Goal: Task Accomplishment & Management: Use online tool/utility

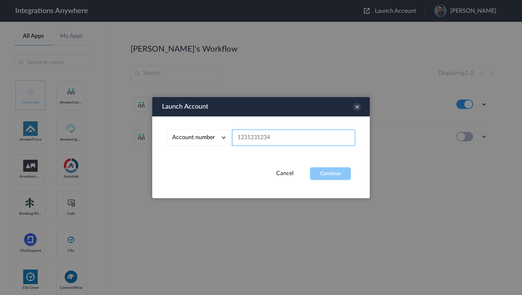
click at [296, 139] on input "text" at bounding box center [293, 137] width 123 height 16
paste input "7014094026"
type input "7014094026"
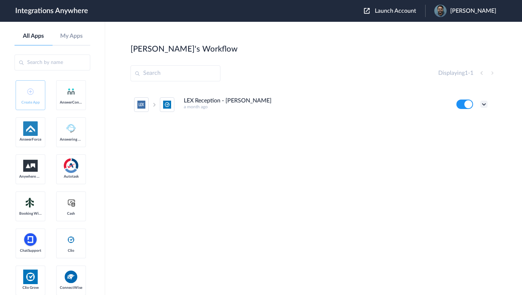
click at [485, 104] on icon at bounding box center [484, 103] width 7 height 7
click at [458, 123] on link "Edit" at bounding box center [454, 120] width 17 height 5
click at [485, 104] on icon at bounding box center [484, 103] width 7 height 7
click at [466, 136] on link "Task history" at bounding box center [463, 134] width 35 height 5
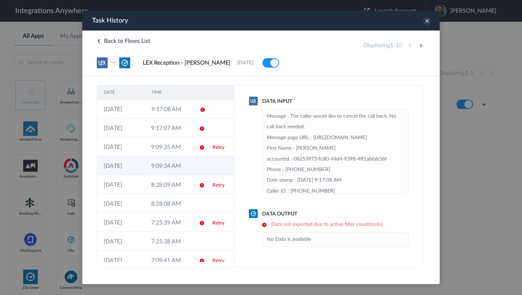
click at [196, 164] on td at bounding box center [200, 165] width 14 height 19
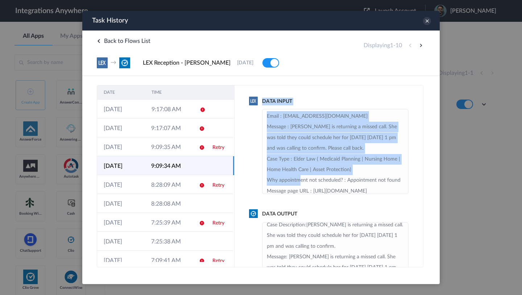
drag, startPoint x: 263, startPoint y: 100, endPoint x: 300, endPoint y: 181, distance: 88.1
click at [299, 179] on div "Data Input Email : Yanacannon13@gmail.com Message : Yana is returning a missed …" at bounding box center [329, 146] width 160 height 96
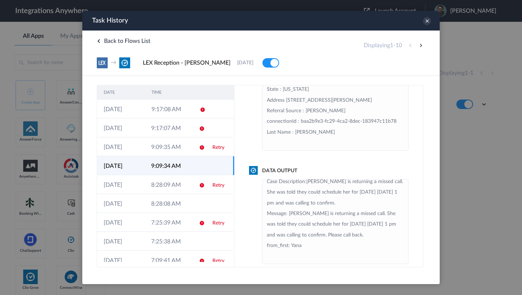
scroll to position [53, 0]
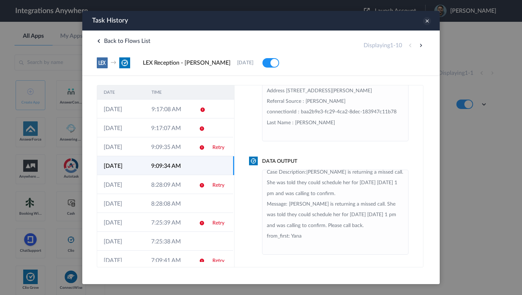
click at [427, 22] on icon at bounding box center [427, 21] width 8 height 8
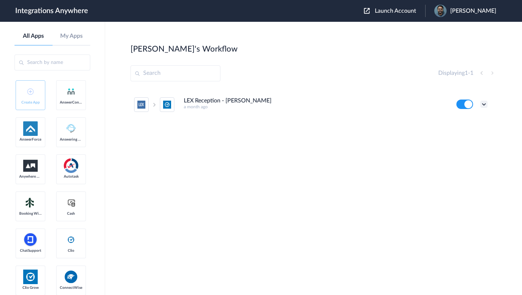
click at [484, 104] on icon at bounding box center [484, 103] width 7 height 7
click at [468, 132] on link "Task history" at bounding box center [463, 134] width 35 height 5
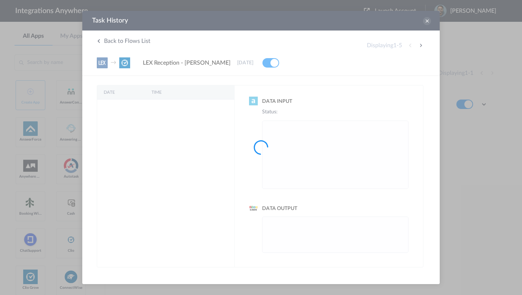
scroll to position [0, 0]
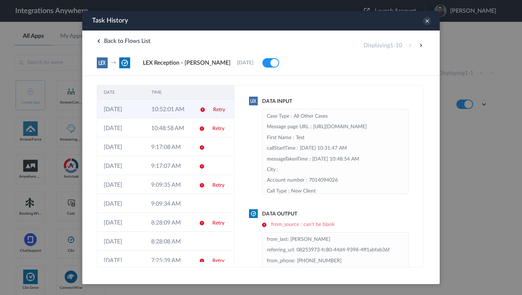
click at [177, 113] on td "10:52:01 AM" at bounding box center [169, 108] width 48 height 19
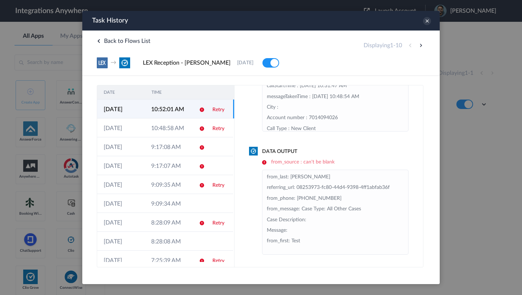
scroll to position [5, 0]
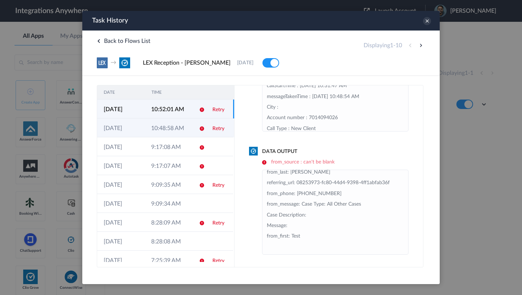
click at [168, 129] on td "10:48:58 AM" at bounding box center [169, 127] width 48 height 19
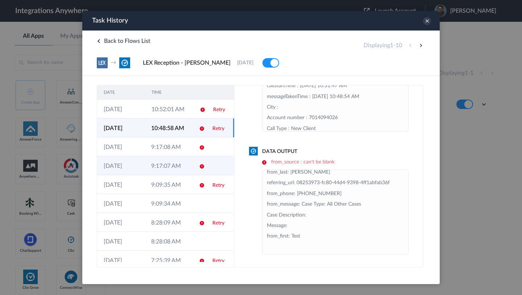
click at [154, 169] on td "9:17:07 AM" at bounding box center [169, 165] width 48 height 19
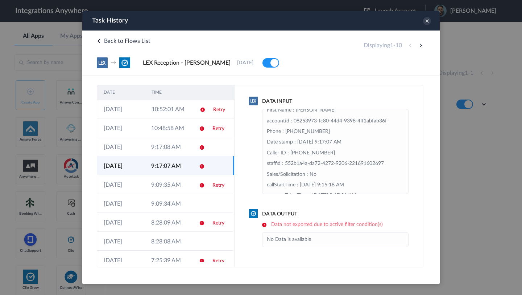
scroll to position [0, 0]
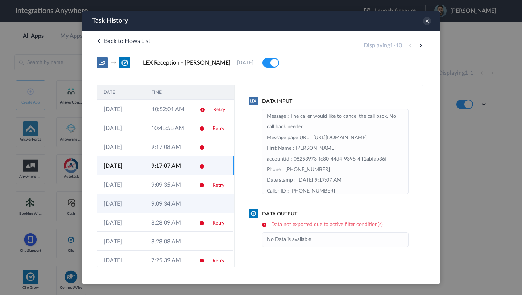
click at [155, 199] on td "9:09:34 AM" at bounding box center [169, 203] width 48 height 19
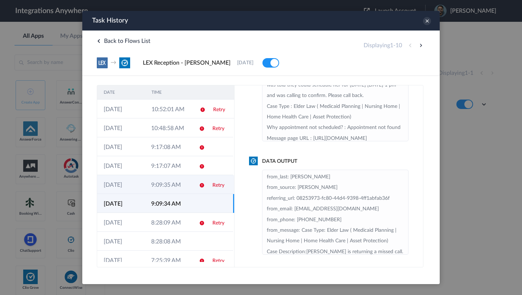
click at [164, 185] on td "9:09:35 AM" at bounding box center [169, 184] width 48 height 19
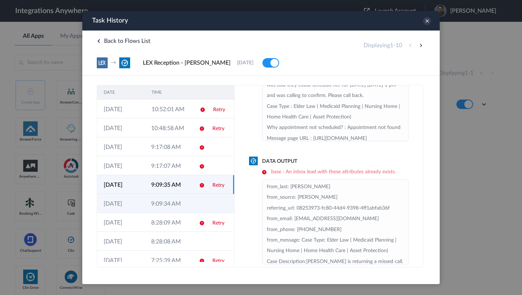
click at [193, 203] on td at bounding box center [200, 203] width 14 height 19
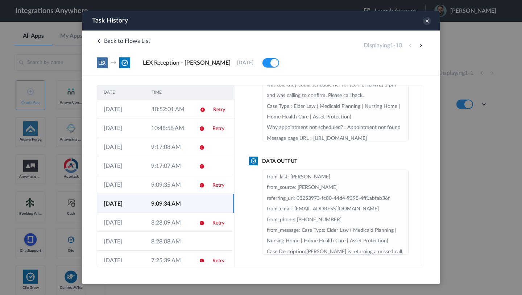
scroll to position [79, 0]
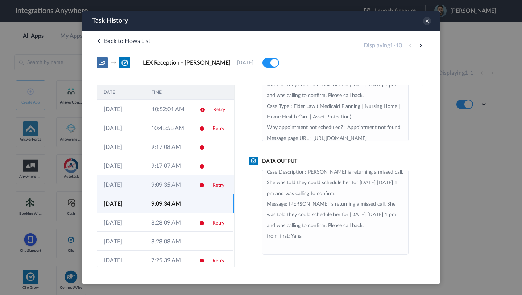
click at [172, 180] on td "9:09:35 AM" at bounding box center [169, 184] width 48 height 19
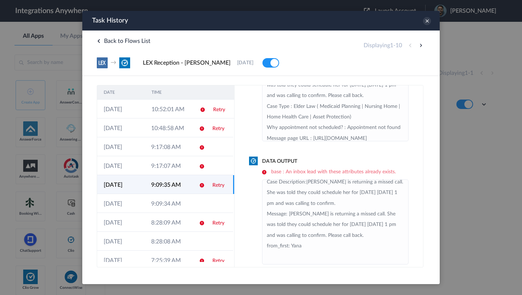
scroll to position [62, 0]
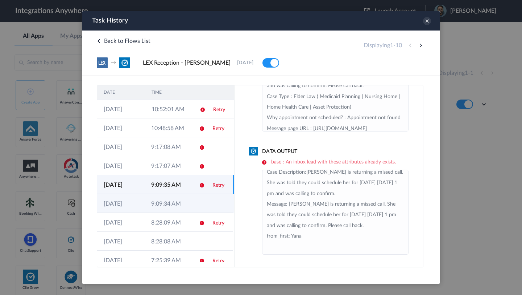
click at [188, 205] on td "9:09:34 AM" at bounding box center [169, 203] width 48 height 19
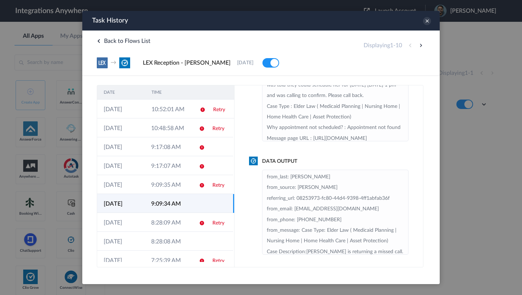
scroll to position [79, 0]
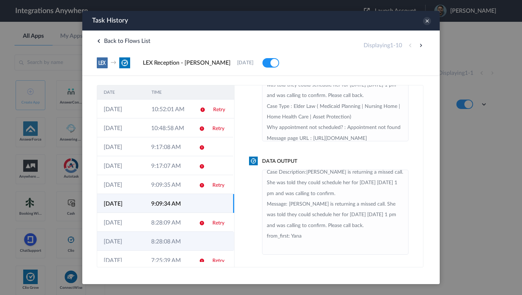
click at [186, 237] on td "8:28:08 AM" at bounding box center [169, 240] width 48 height 19
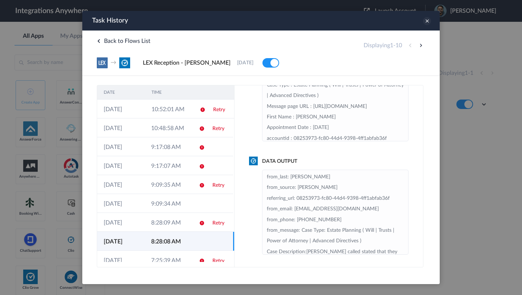
click at [427, 21] on icon at bounding box center [427, 21] width 8 height 8
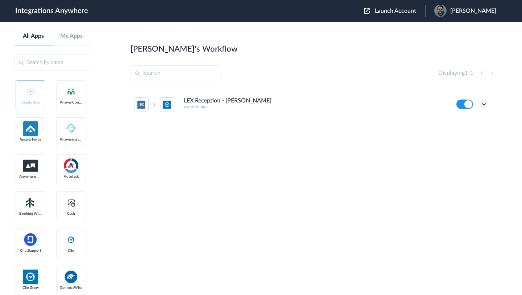
click at [485, 106] on icon at bounding box center [484, 103] width 7 height 7
click at [465, 136] on link "Task history" at bounding box center [463, 134] width 35 height 5
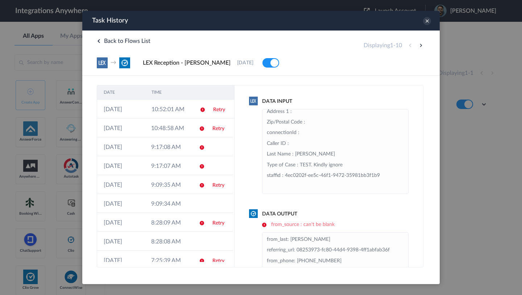
scroll to position [165, 0]
click at [168, 114] on td "10:52:01 AM" at bounding box center [169, 108] width 48 height 19
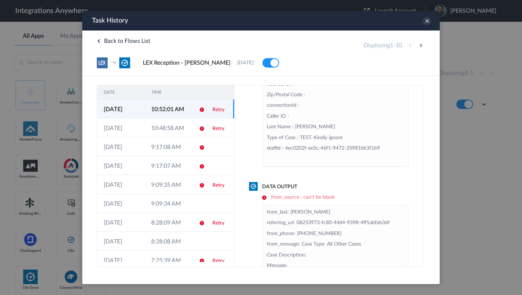
scroll to position [62, 0]
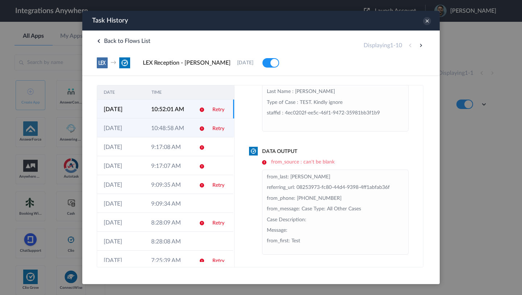
click at [178, 131] on td "10:48:58 AM" at bounding box center [169, 127] width 48 height 19
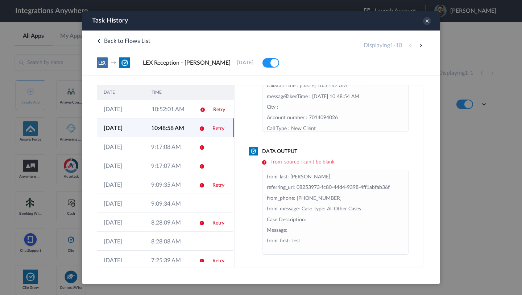
scroll to position [5, 0]
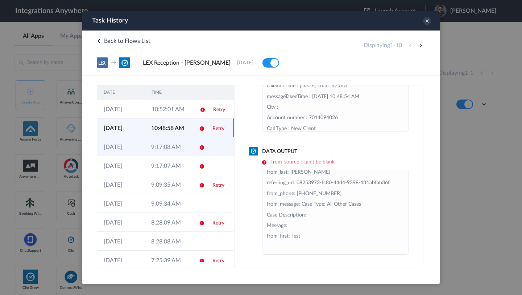
click at [176, 151] on td "9:17:08 AM" at bounding box center [169, 146] width 48 height 19
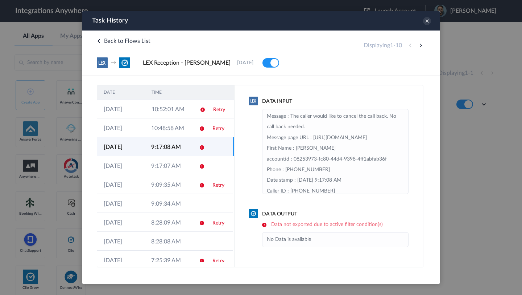
scroll to position [0, 0]
click at [427, 21] on icon at bounding box center [427, 21] width 8 height 8
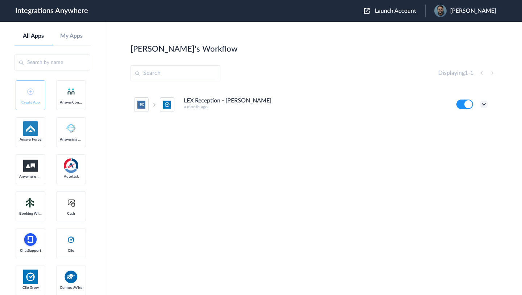
click at [484, 104] on icon at bounding box center [484, 103] width 7 height 7
click at [466, 120] on li "Edit" at bounding box center [464, 120] width 47 height 13
click at [484, 103] on icon at bounding box center [484, 103] width 7 height 7
click at [463, 135] on link "Task history" at bounding box center [463, 134] width 35 height 5
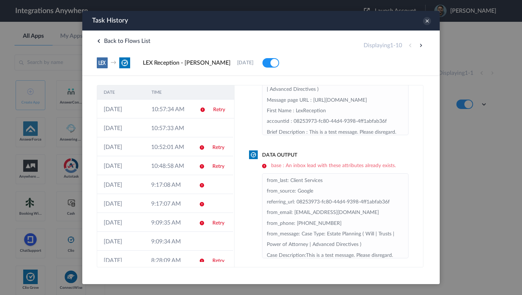
scroll to position [59, 0]
click at [207, 131] on td at bounding box center [219, 127] width 27 height 19
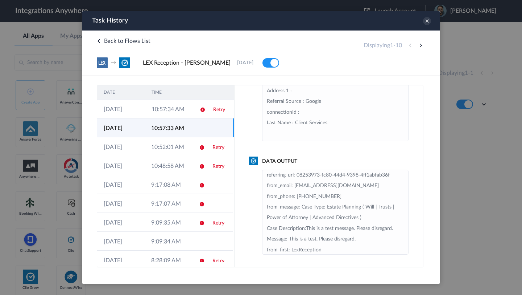
scroll to position [22, 0]
click at [219, 111] on link "Retry" at bounding box center [219, 109] width 12 height 5
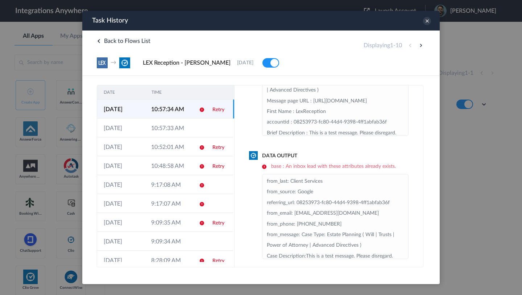
scroll to position [62, 0]
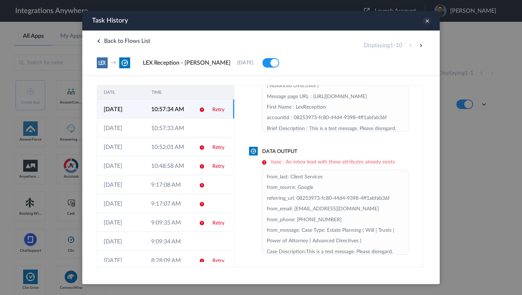
click at [428, 22] on icon at bounding box center [427, 21] width 8 height 8
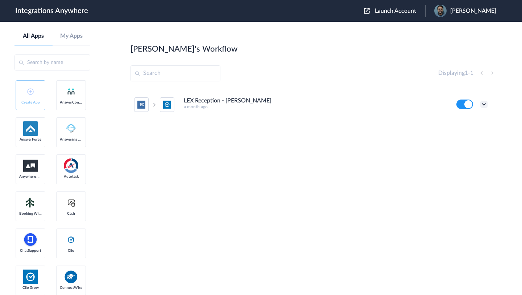
click at [485, 104] on icon at bounding box center [484, 103] width 7 height 7
click at [465, 137] on link "Task history" at bounding box center [463, 134] width 35 height 5
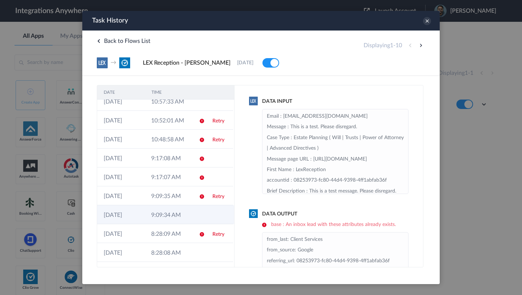
scroll to position [0, 0]
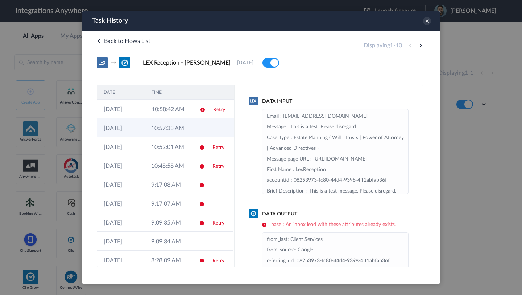
click at [213, 130] on td at bounding box center [219, 127] width 27 height 19
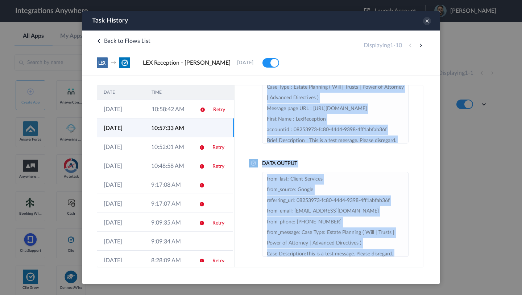
scroll to position [53, 0]
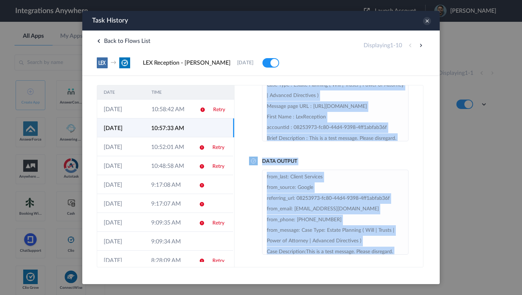
drag, startPoint x: 245, startPoint y: 93, endPoint x: 325, endPoint y: 271, distance: 194.8
click at [325, 267] on html "Task History The system encountered four errors. Check More x Back to Flows Lis…" at bounding box center [261, 139] width 358 height 256
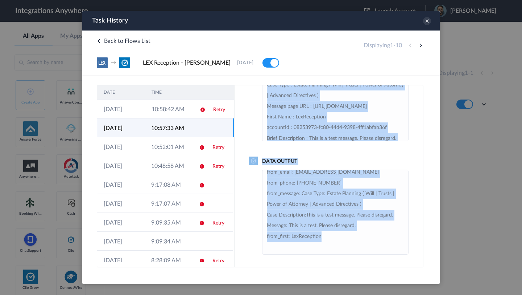
copy div "Data Input Email : test@lex.com Message : This is a test. Please disregard. Cas…"
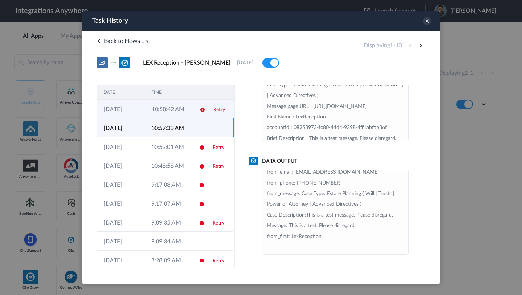
click at [196, 112] on td at bounding box center [200, 108] width 14 height 19
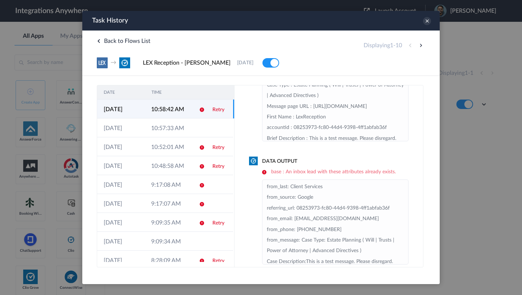
drag, startPoint x: 283, startPoint y: 172, endPoint x: 399, endPoint y: 171, distance: 115.3
click at [399, 171] on h6 "base : An inbox lead with these attributes already exists." at bounding box center [335, 172] width 147 height 6
click at [396, 174] on h6 "base : An inbox lead with these attributes already exists." at bounding box center [335, 172] width 147 height 6
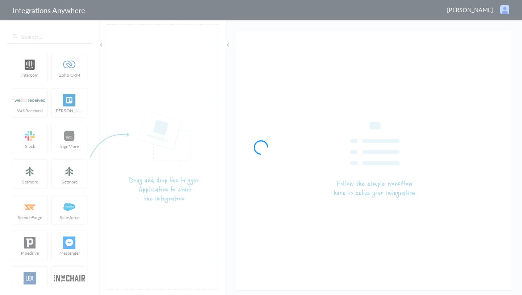
type input "LEX Reception - [PERSON_NAME]"
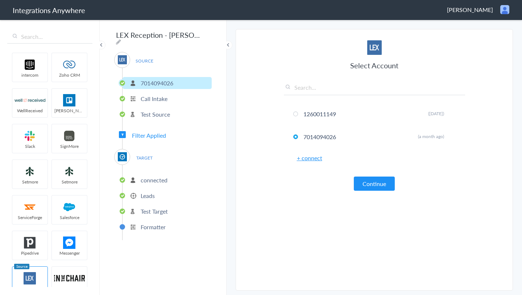
click at [152, 196] on p "Leads" at bounding box center [148, 195] width 14 height 8
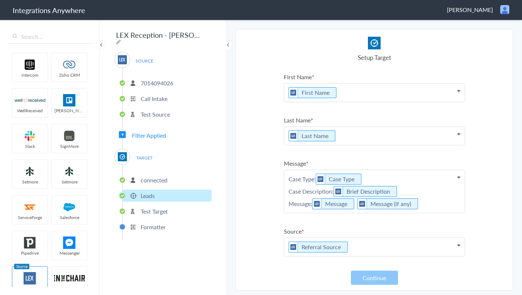
click at [160, 131] on span "Filter Applied" at bounding box center [149, 135] width 34 height 8
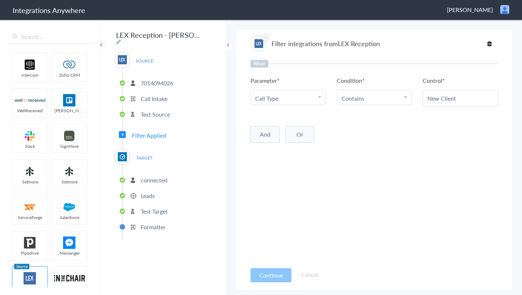
click at [147, 133] on span "Filter Applied" at bounding box center [149, 135] width 34 height 8
click at [160, 110] on p "Test Source" at bounding box center [155, 114] width 29 height 8
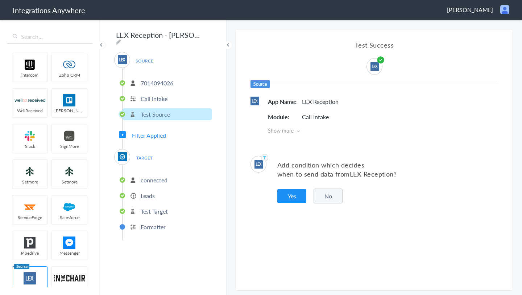
click at [334, 195] on button "No" at bounding box center [328, 195] width 29 height 15
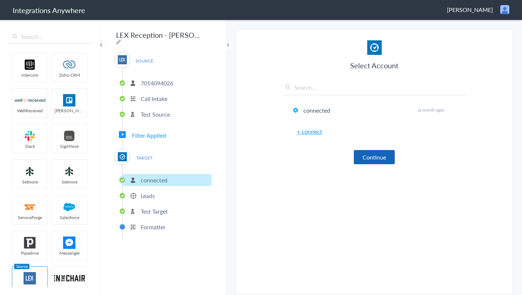
click at [388, 160] on button "Continue" at bounding box center [374, 157] width 41 height 14
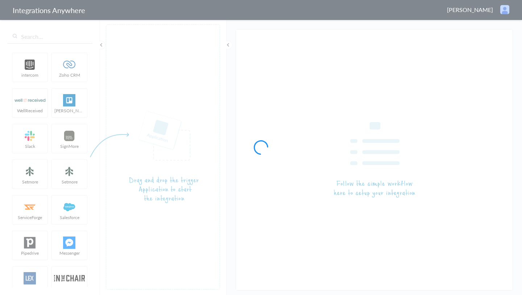
type input "LEX Reception - [PERSON_NAME]"
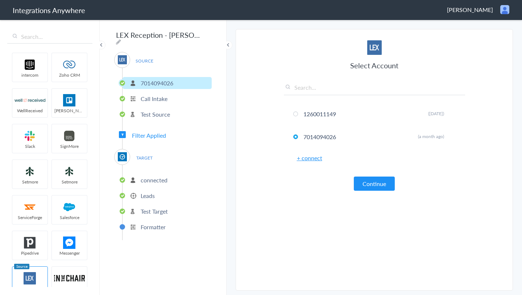
click at [160, 98] on p "Call Intake" at bounding box center [154, 98] width 27 height 8
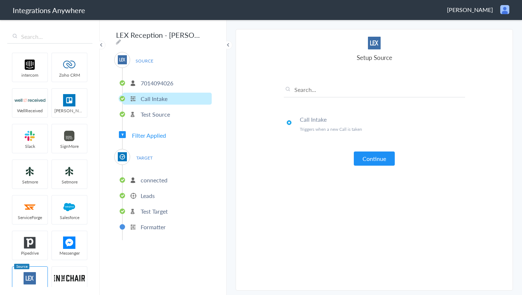
click at [155, 116] on li "Test Source" at bounding box center [167, 114] width 89 height 12
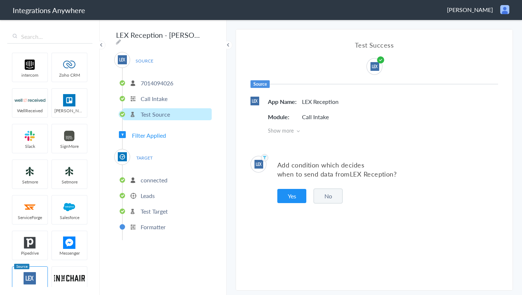
click at [156, 132] on span "Filter Applied" at bounding box center [149, 135] width 34 height 8
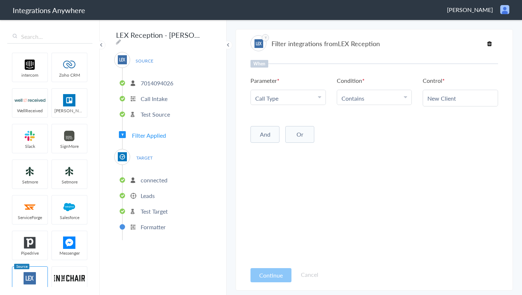
click at [153, 178] on p "connected" at bounding box center [154, 180] width 27 height 8
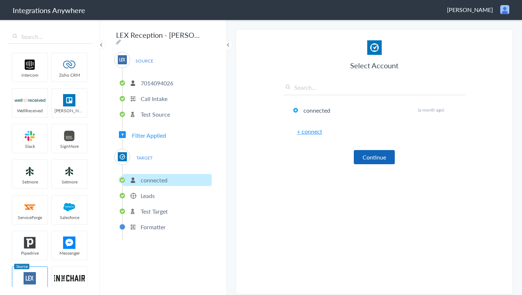
click at [377, 154] on button "Continue" at bounding box center [374, 157] width 41 height 14
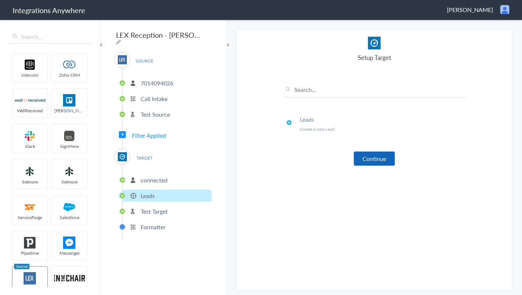
click at [378, 162] on button "Continue" at bounding box center [374, 158] width 41 height 14
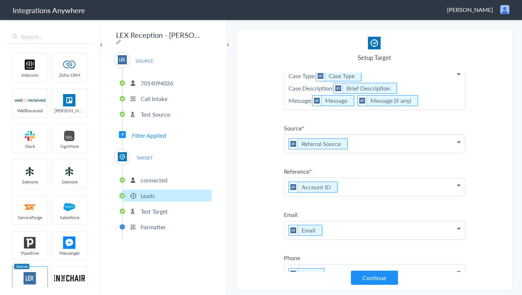
scroll to position [128, 0]
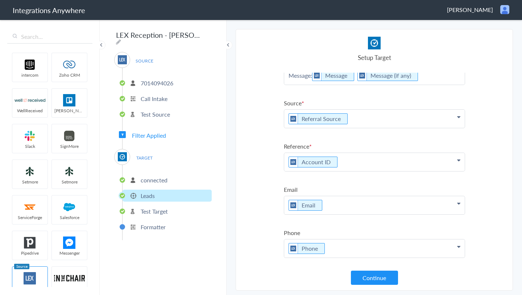
click at [161, 209] on p "Test Target" at bounding box center [154, 211] width 27 height 8
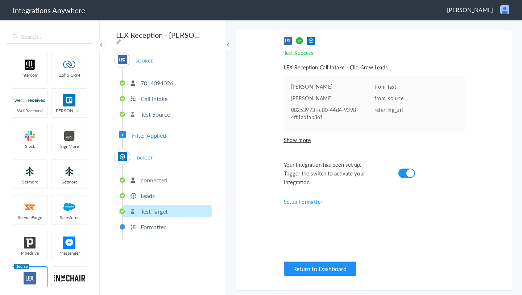
click at [154, 222] on p "Formatter" at bounding box center [153, 226] width 25 height 8
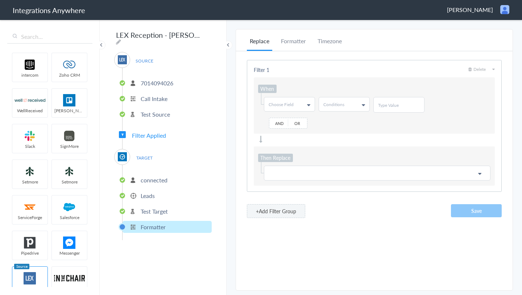
click at [150, 196] on p "Leads" at bounding box center [148, 195] width 14 height 8
